Goal: Check status

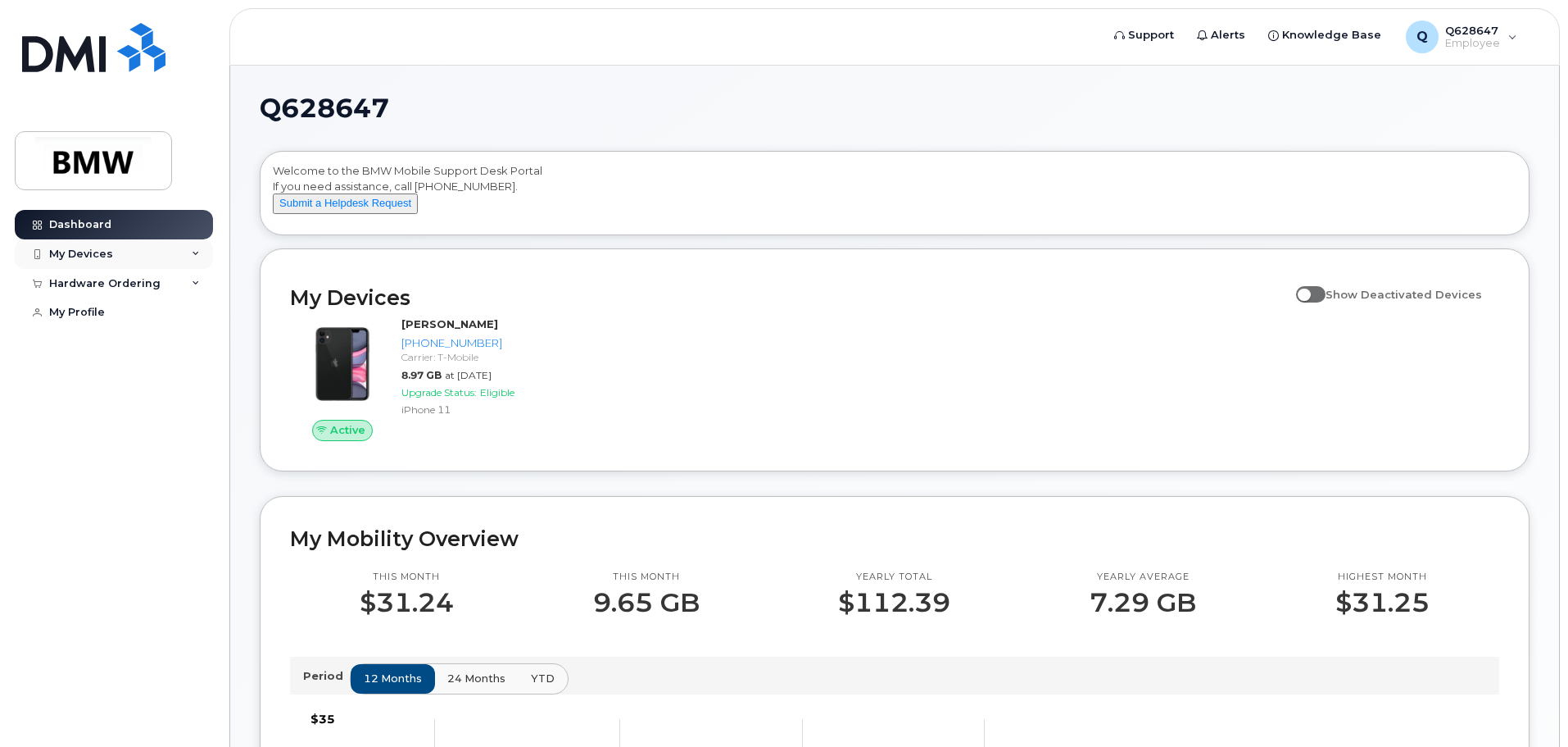
click at [198, 253] on icon at bounding box center [196, 254] width 8 height 8
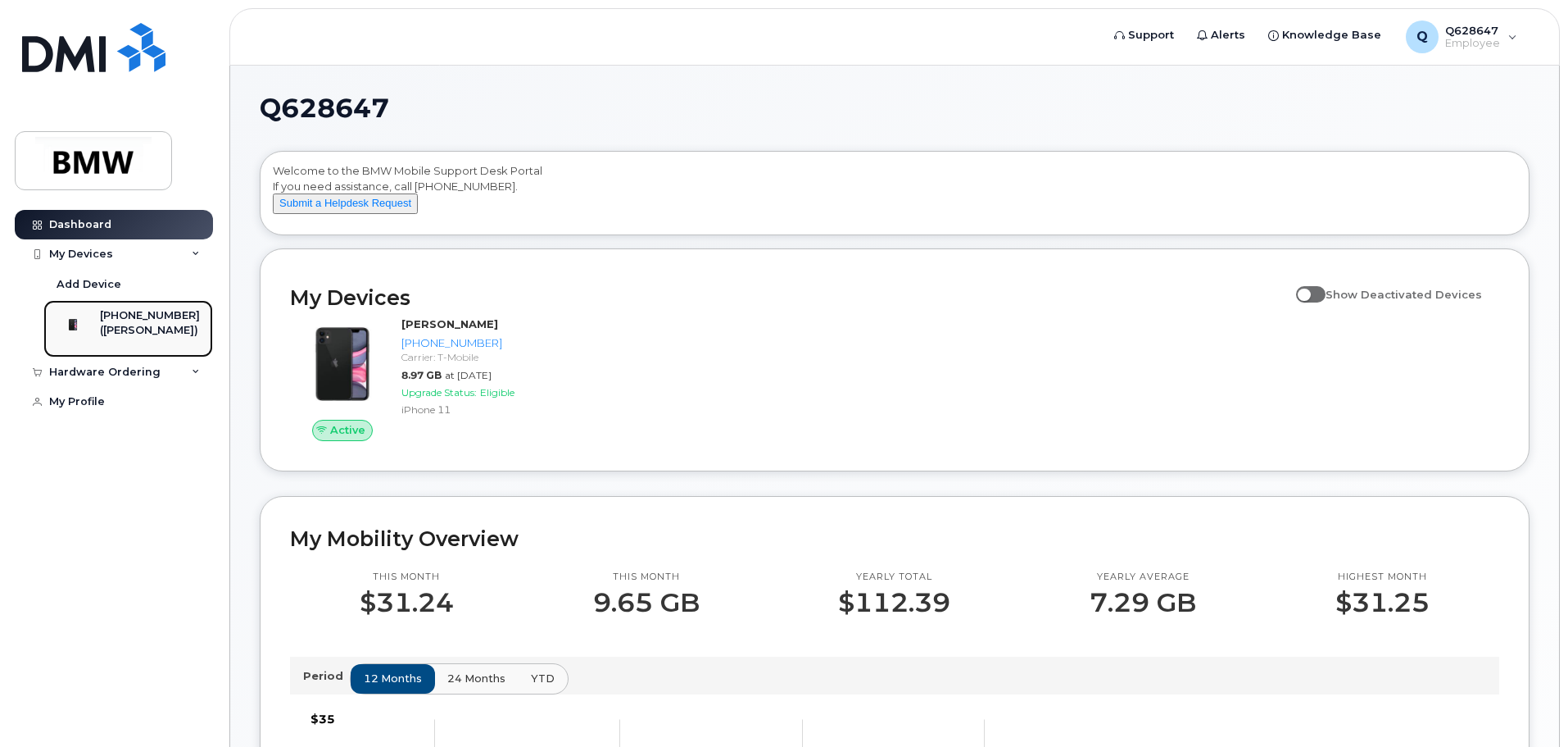
click at [144, 323] on div "([PERSON_NAME])" at bounding box center [150, 330] width 100 height 15
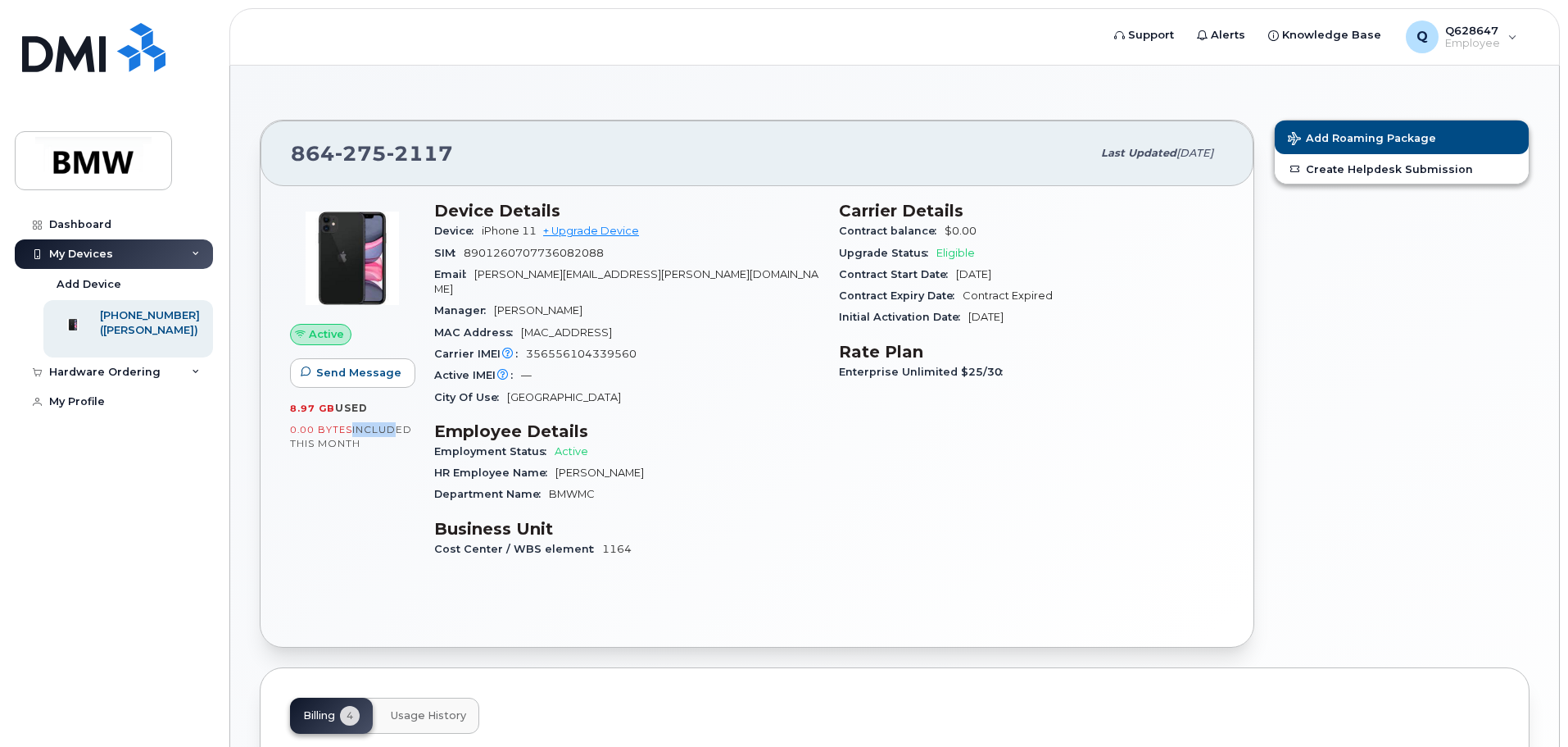
drag, startPoint x: 375, startPoint y: 428, endPoint x: 388, endPoint y: 435, distance: 14.8
click at [393, 432] on span "included this month" at bounding box center [351, 436] width 122 height 27
drag, startPoint x: 286, startPoint y: 444, endPoint x: 303, endPoint y: 440, distance: 17.5
click at [293, 442] on div "Active Send Message 8.97 GB  used 0.00 Bytes  included this month" at bounding box center [352, 387] width 144 height 392
drag, startPoint x: 385, startPoint y: 446, endPoint x: 423, endPoint y: 456, distance: 39.3
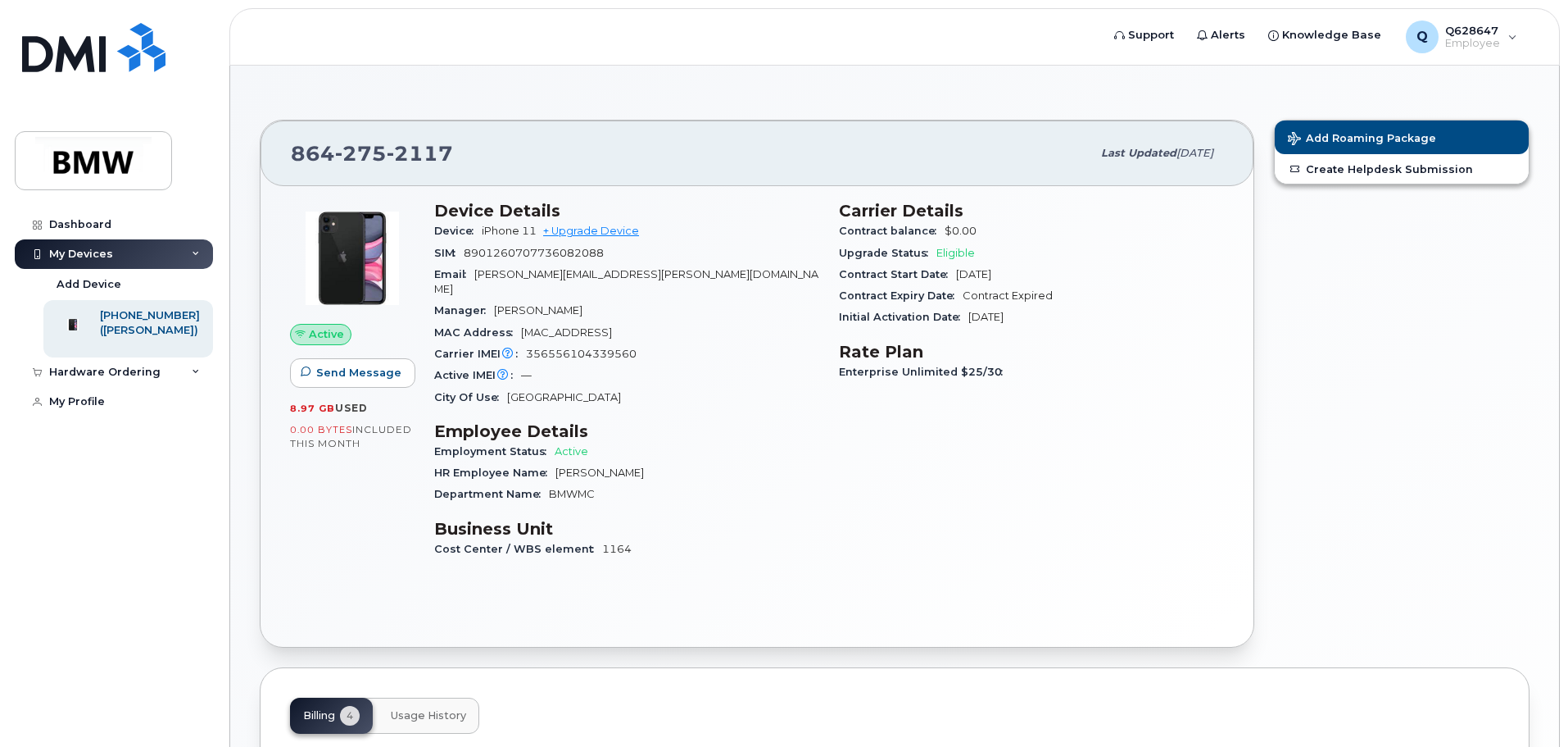
click at [394, 450] on div "0.00 Bytes  included this month" at bounding box center [353, 436] width 125 height 29
click at [837, 484] on div "Carrier Details Contract balance $0.00 Upgrade Status Eligible Contract Start D…" at bounding box center [1031, 387] width 405 height 392
drag, startPoint x: 943, startPoint y: 244, endPoint x: 980, endPoint y: 252, distance: 37.9
click at [980, 252] on div "Upgrade Status Eligible" at bounding box center [1031, 253] width 385 height 21
drag, startPoint x: 985, startPoint y: 282, endPoint x: 1033, endPoint y: 280, distance: 48.0
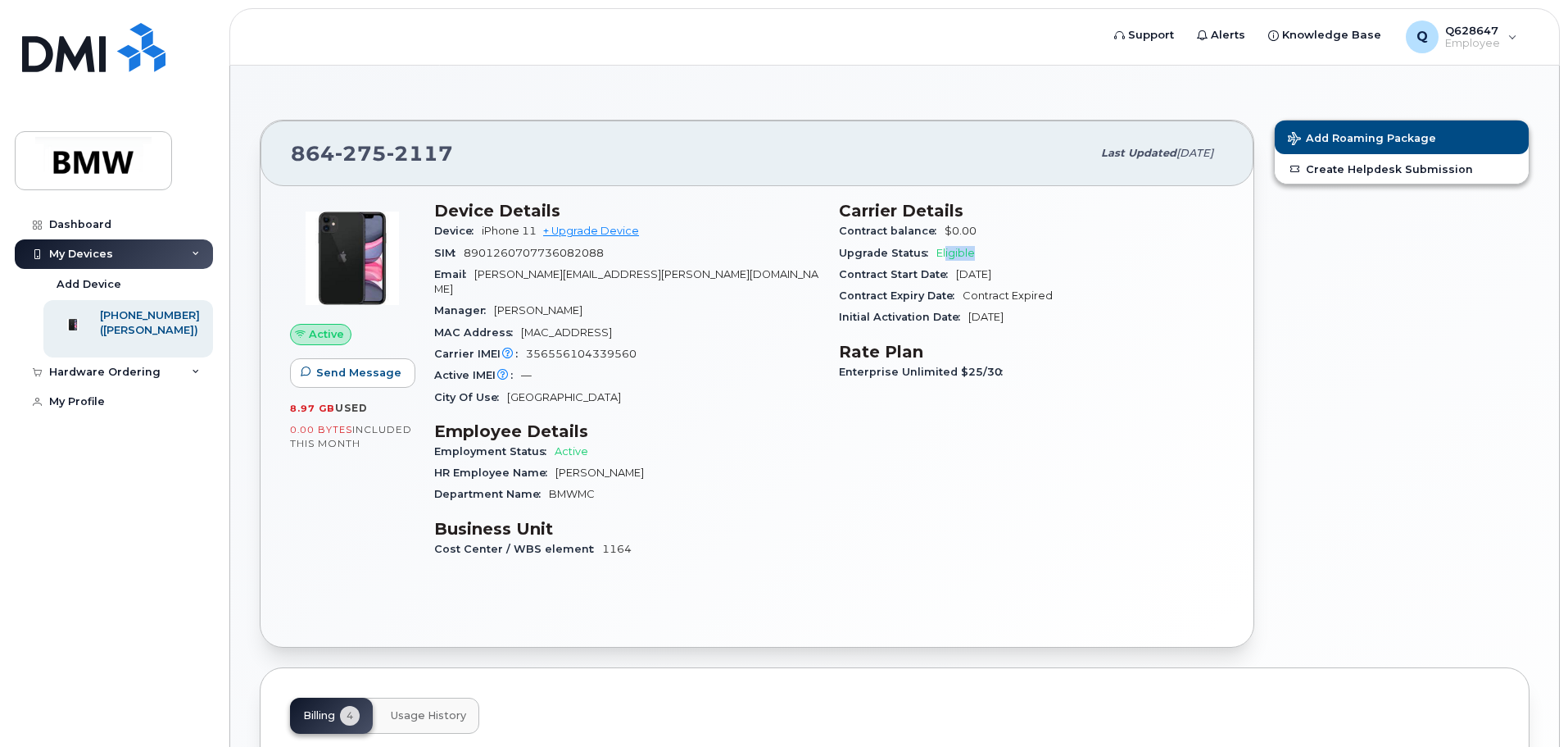
click at [1033, 280] on div "Contract Start Date [DATE]" at bounding box center [1031, 274] width 385 height 21
drag, startPoint x: 981, startPoint y: 298, endPoint x: 1021, endPoint y: 299, distance: 40.0
click at [1021, 299] on span "Contract Expired" at bounding box center [1007, 296] width 90 height 13
drag, startPoint x: 965, startPoint y: 319, endPoint x: 1057, endPoint y: 323, distance: 92.1
click at [1061, 322] on div "Initial Activation Date [DATE]" at bounding box center [1031, 317] width 385 height 21
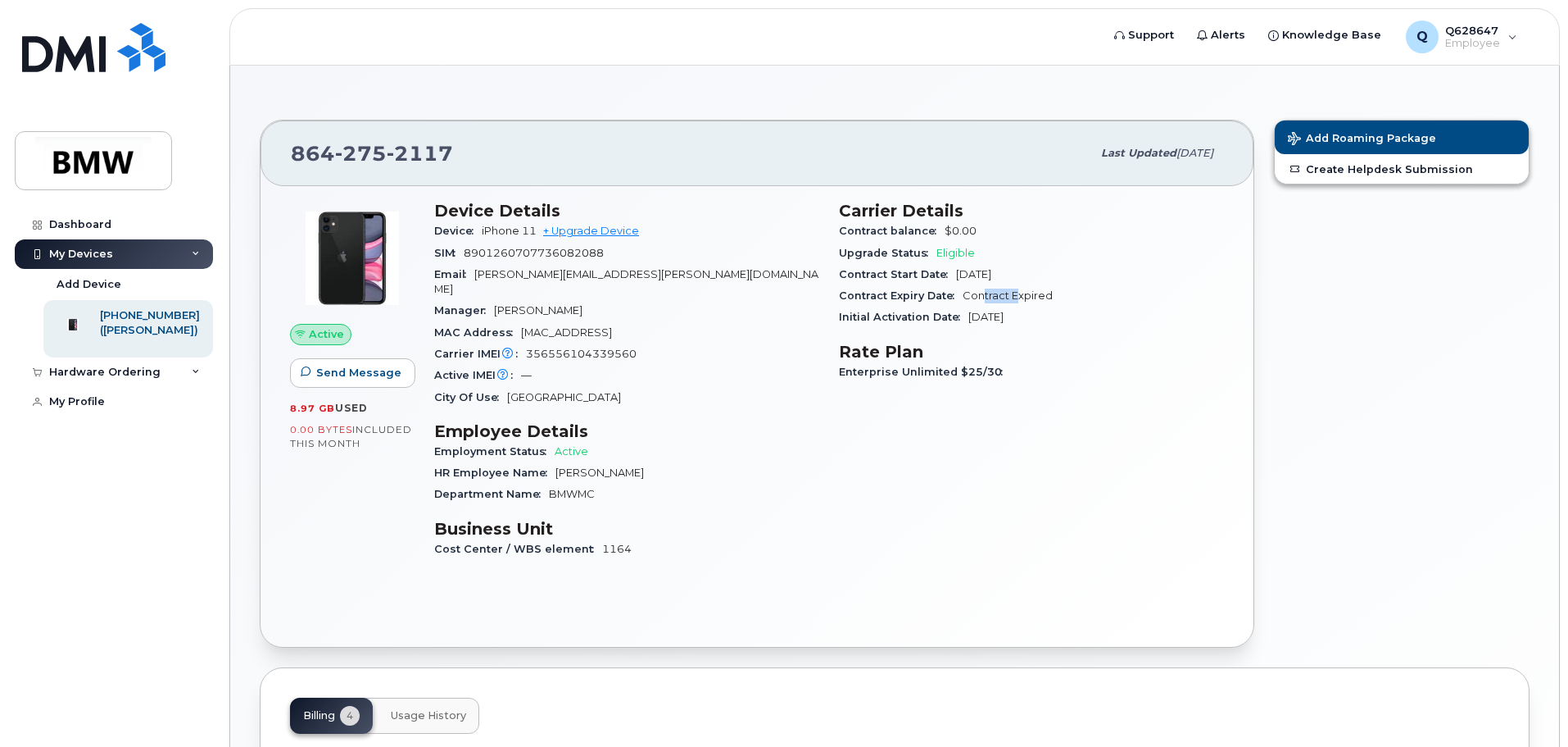
click at [1018, 326] on div "Initial Activation Date [DATE]" at bounding box center [1031, 317] width 385 height 21
